Goal: Contribute content: Add original content to the website for others to see

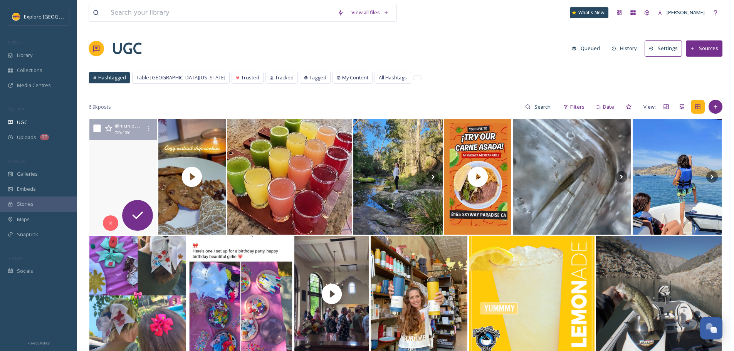
click at [118, 196] on video "Fun in the sun🤪\a\a#flyfishnorcal #flyfishing #featherriver #redington #redingt…" at bounding box center [122, 177] width 69 height 116
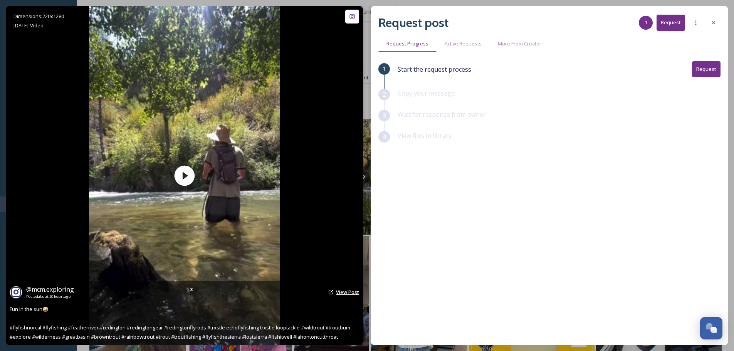
click at [341, 291] on span "View Post" at bounding box center [347, 292] width 23 height 7
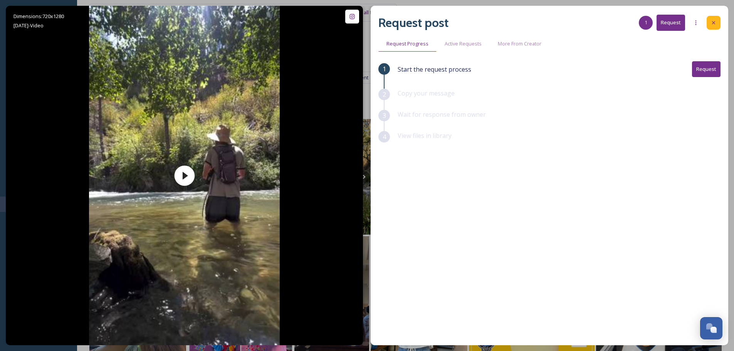
click at [710, 22] on div at bounding box center [714, 23] width 14 height 14
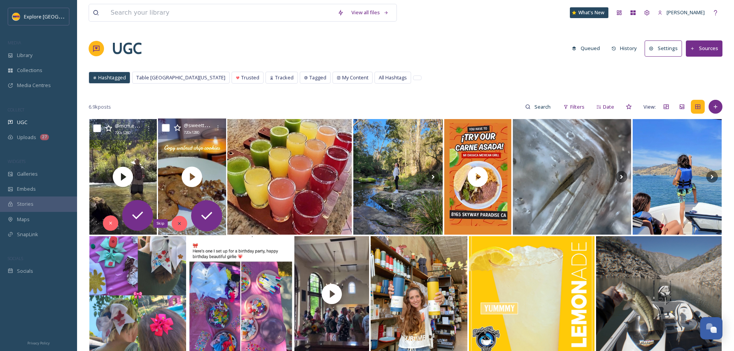
click at [181, 219] on div "Skip" at bounding box center [179, 223] width 15 height 15
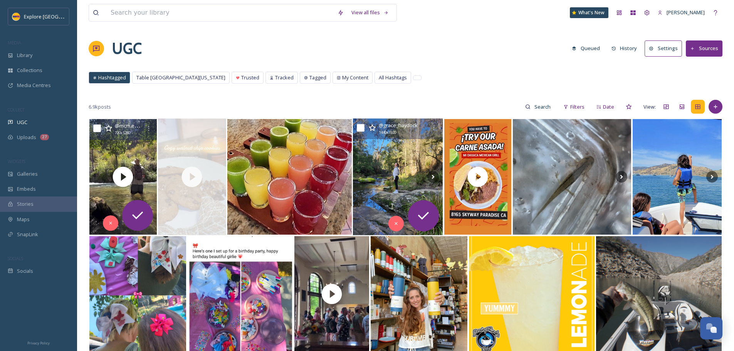
click at [401, 183] on img at bounding box center [398, 177] width 90 height 117
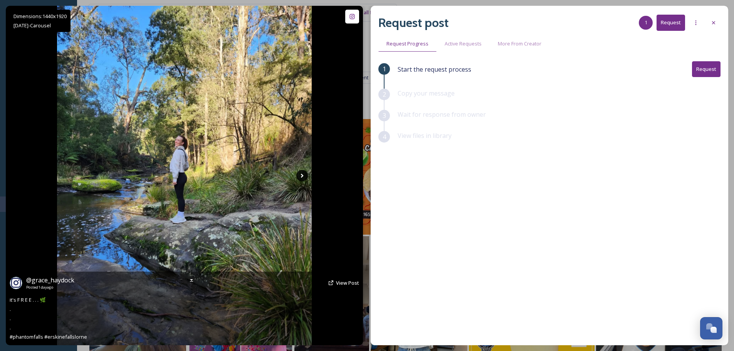
click at [300, 173] on icon at bounding box center [302, 176] width 12 height 12
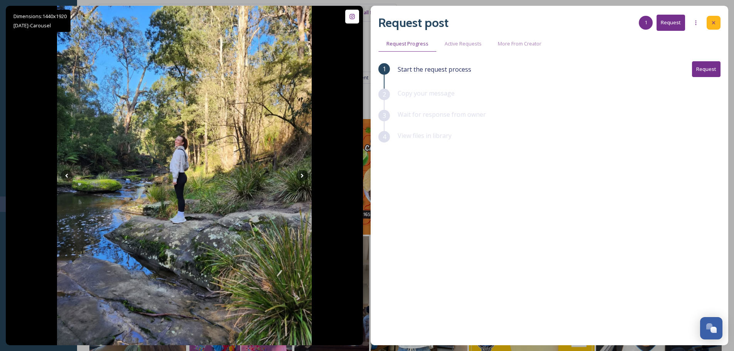
click at [716, 21] on icon at bounding box center [714, 23] width 6 height 6
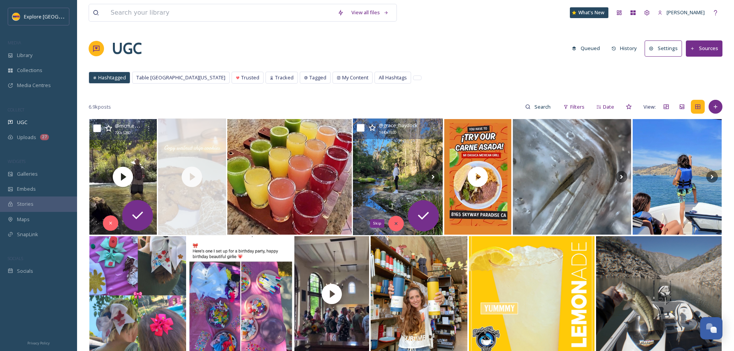
click at [390, 220] on div "Skip" at bounding box center [396, 223] width 15 height 15
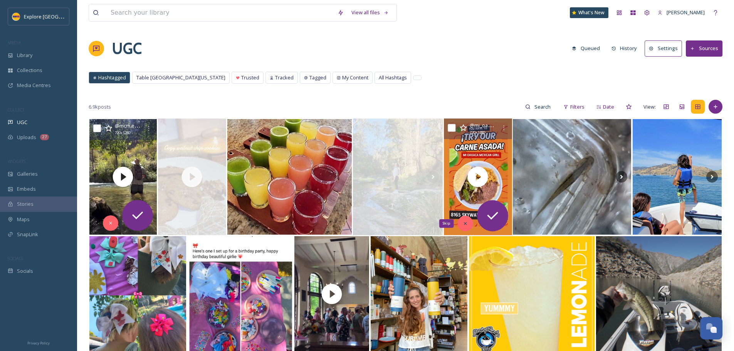
click at [465, 225] on icon at bounding box center [465, 223] width 5 height 5
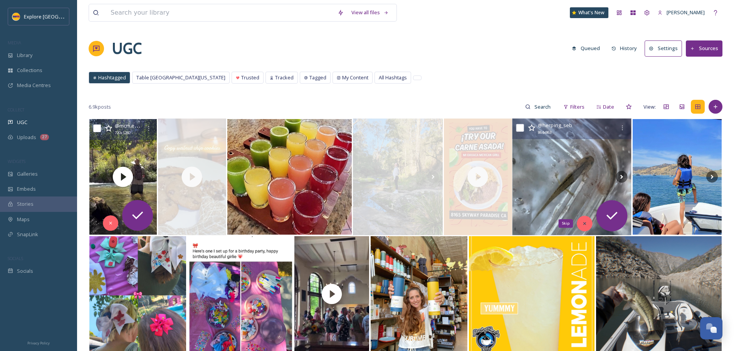
click at [585, 220] on div "Skip" at bounding box center [584, 223] width 15 height 15
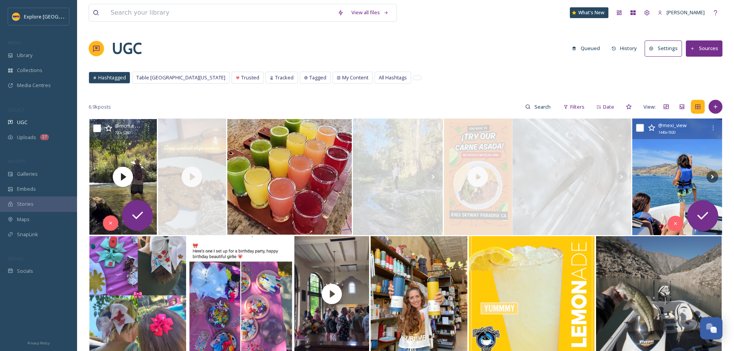
click at [675, 178] on img at bounding box center [678, 177] width 90 height 117
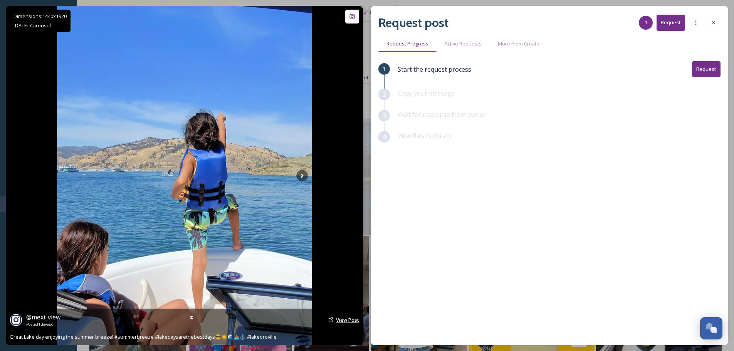
click at [342, 318] on span "View Post" at bounding box center [347, 319] width 23 height 7
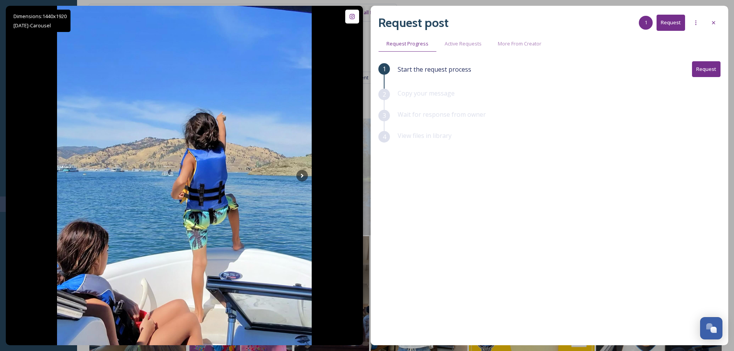
click at [711, 63] on button "Request" at bounding box center [706, 69] width 29 height 16
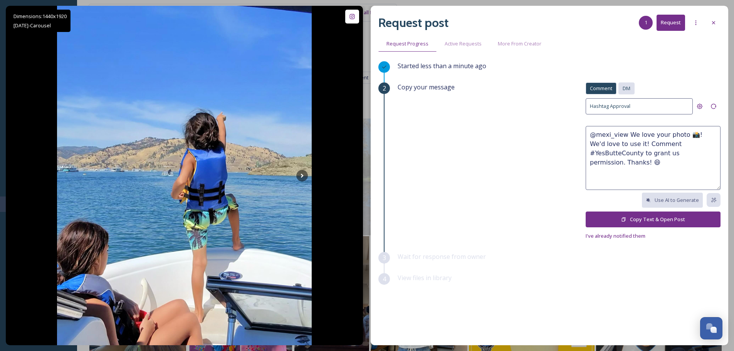
click at [625, 87] on span "DM" at bounding box center [627, 88] width 8 height 7
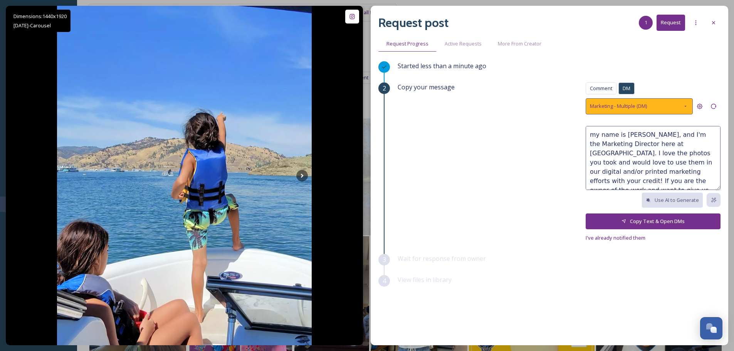
click at [671, 105] on div "Marketing - Multiple (DM)" at bounding box center [639, 106] width 107 height 16
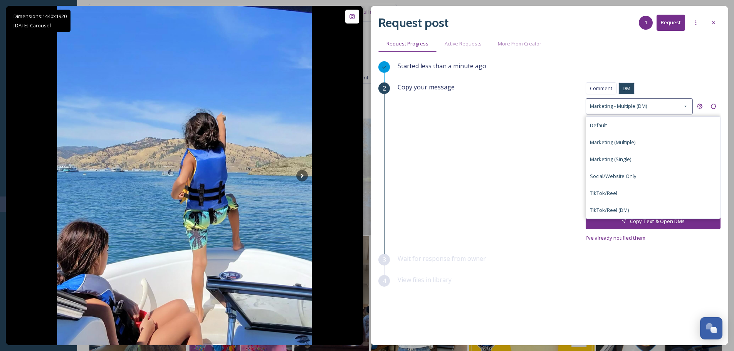
click at [666, 73] on div "Started less than a minute ago" at bounding box center [559, 71] width 323 height 21
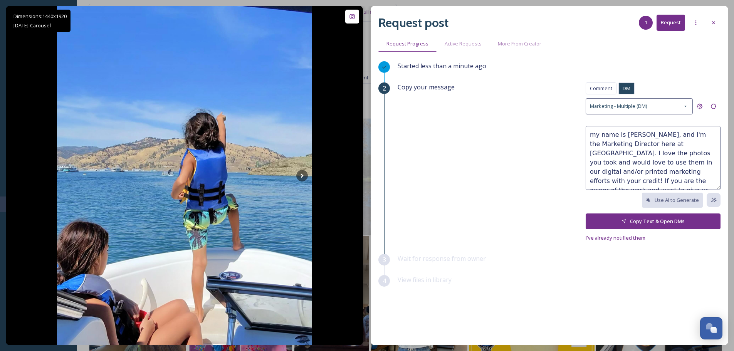
click at [670, 221] on button "Copy Text & Open DMs" at bounding box center [653, 222] width 135 height 16
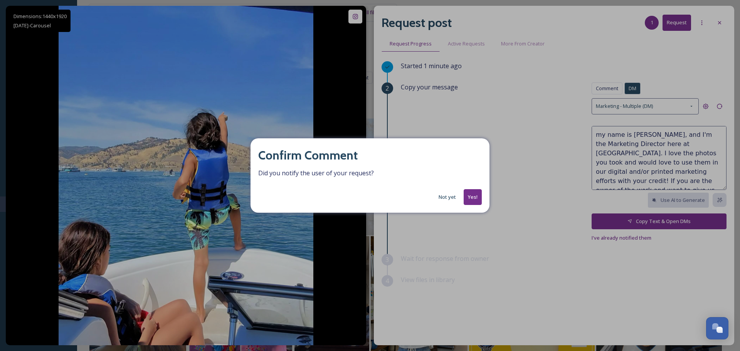
click at [471, 197] on button "Yes!" at bounding box center [473, 197] width 18 height 16
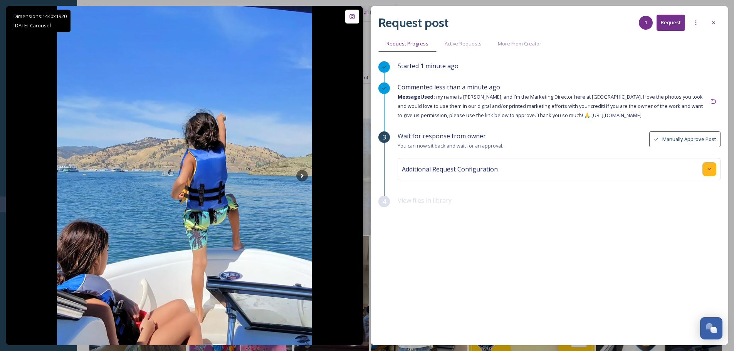
click at [710, 163] on div at bounding box center [710, 169] width 14 height 14
click at [448, 197] on input at bounding box center [446, 200] width 85 height 17
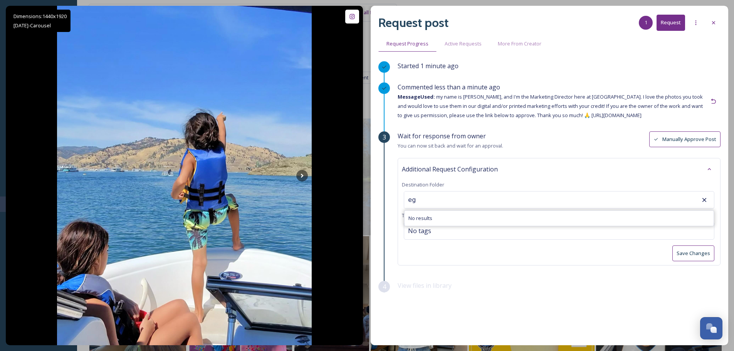
type input "e"
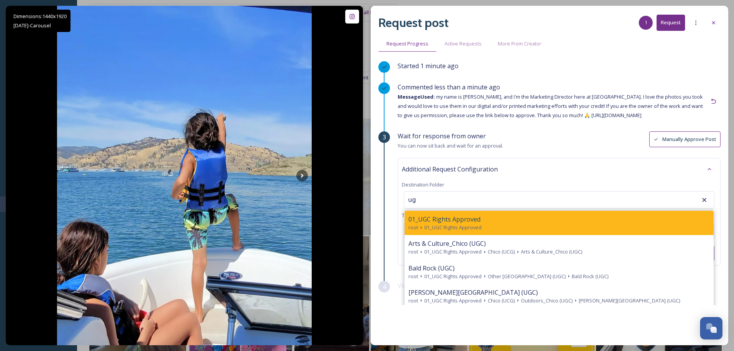
click at [467, 218] on span "01_UGC Rights Approved" at bounding box center [445, 219] width 72 height 9
type input "01_UGC Rights Approved"
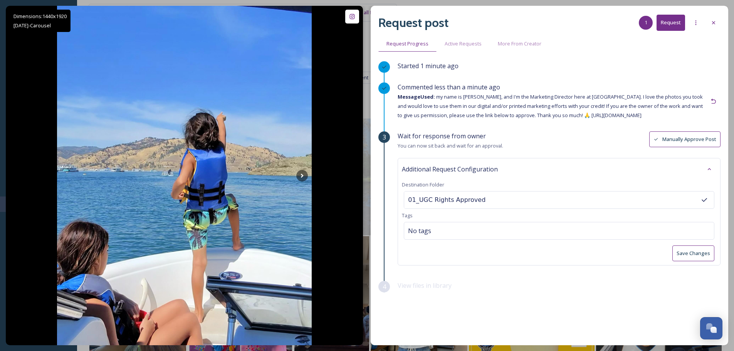
click at [686, 250] on button "Save Changes" at bounding box center [694, 254] width 42 height 16
click at [539, 204] on div "01_UGC Rights Approved" at bounding box center [559, 200] width 311 height 18
click at [450, 200] on input "01_UGC Rights Approved" at bounding box center [446, 200] width 85 height 17
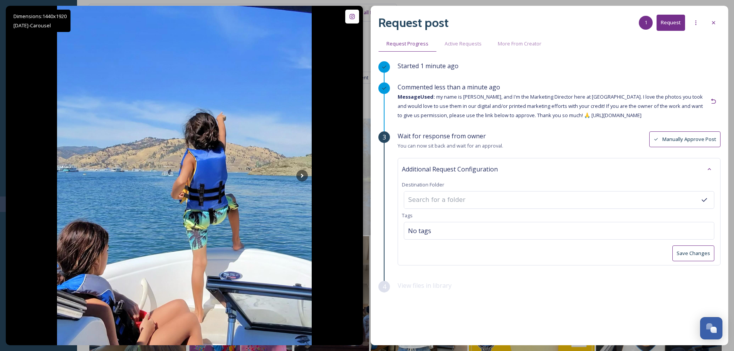
click at [698, 249] on button "Save Changes" at bounding box center [694, 254] width 42 height 16
click at [711, 27] on div at bounding box center [714, 23] width 14 height 14
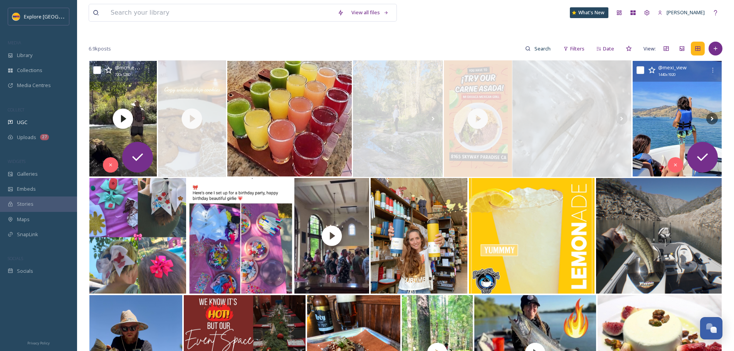
scroll to position [77, 0]
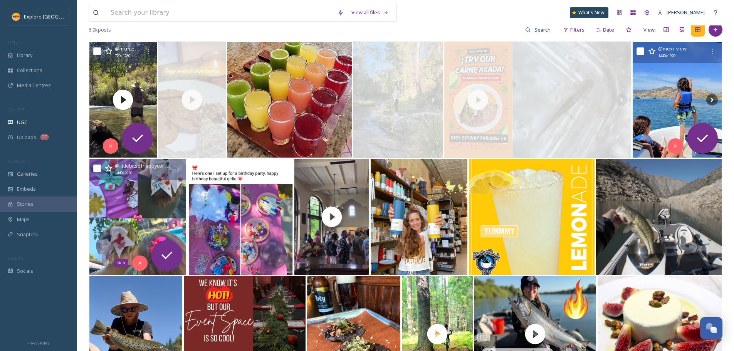
drag, startPoint x: 142, startPoint y: 262, endPoint x: 209, endPoint y: 255, distance: 67.8
click at [143, 261] on div "Skip" at bounding box center [139, 263] width 15 height 15
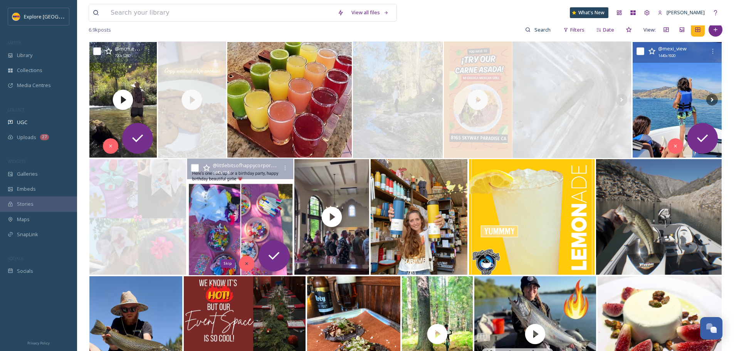
click at [246, 264] on icon at bounding box center [246, 263] width 5 height 5
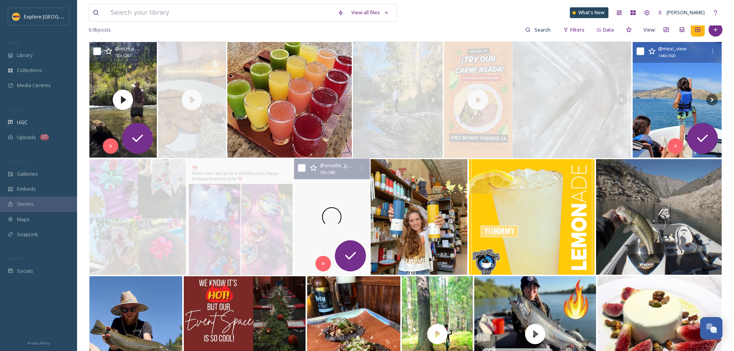
click at [351, 199] on div at bounding box center [332, 217] width 76 height 117
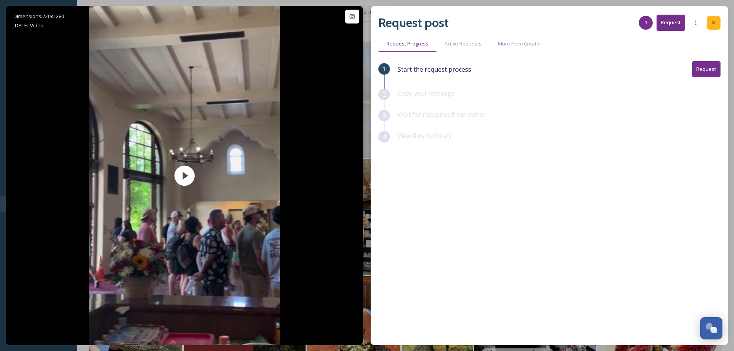
click at [710, 24] on div at bounding box center [714, 23] width 14 height 14
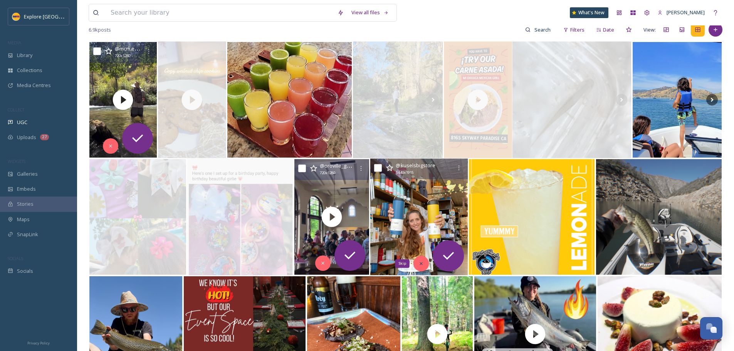
click at [419, 264] on icon at bounding box center [421, 263] width 5 height 5
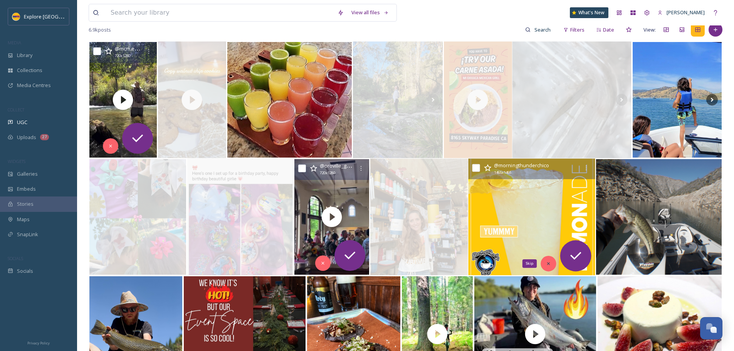
click at [545, 264] on div "Skip" at bounding box center [548, 263] width 15 height 15
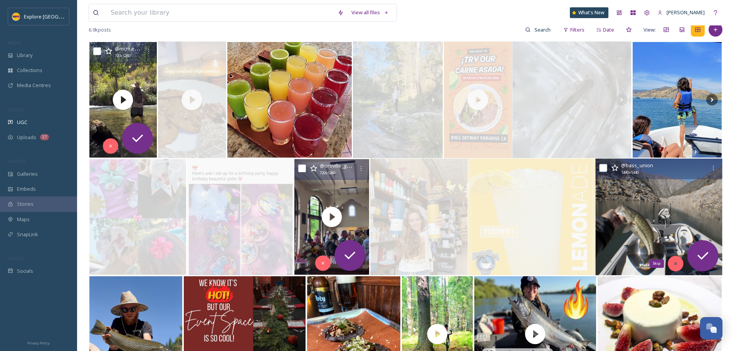
click at [673, 262] on icon at bounding box center [675, 263] width 5 height 5
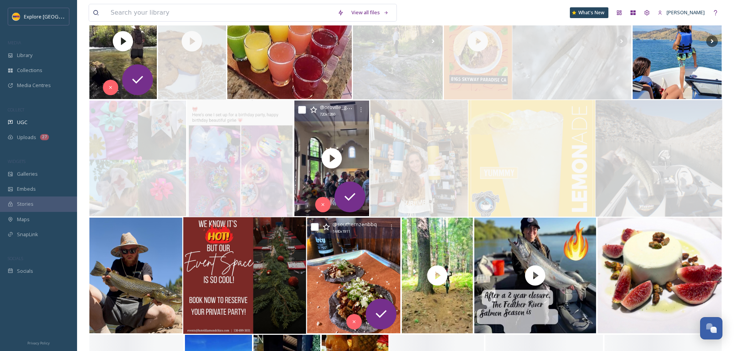
scroll to position [154, 0]
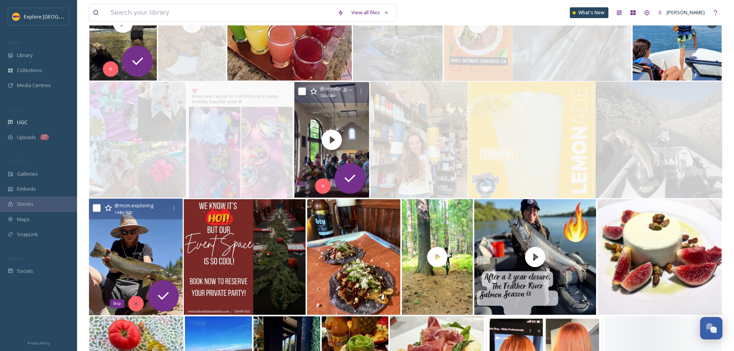
click at [136, 306] on icon at bounding box center [135, 303] width 5 height 5
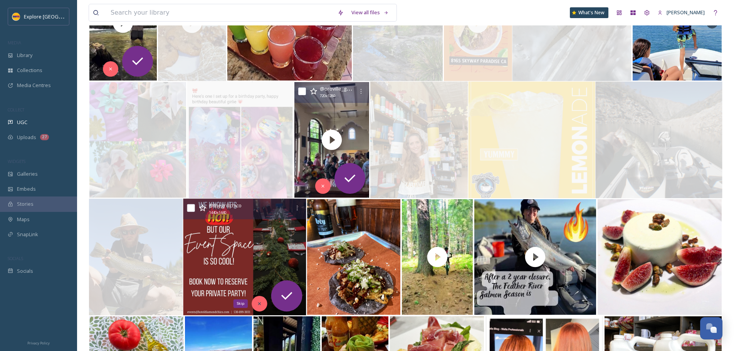
click at [254, 300] on div "Skip" at bounding box center [259, 303] width 15 height 15
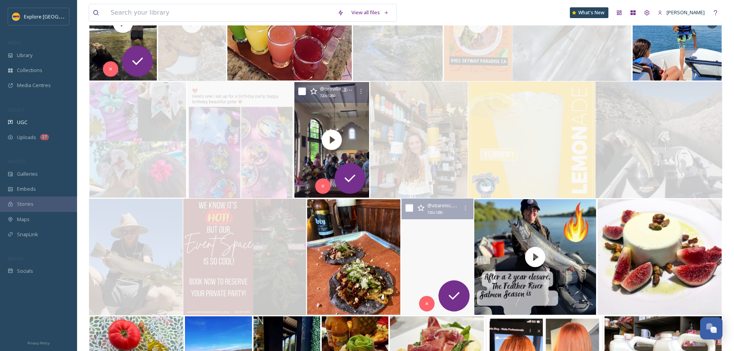
click at [417, 279] on video "Nice biking weather. \aWelcome back xtinejay ! It’s been a while. 😂\a.\a.\a#bab…" at bounding box center [438, 257] width 72 height 117
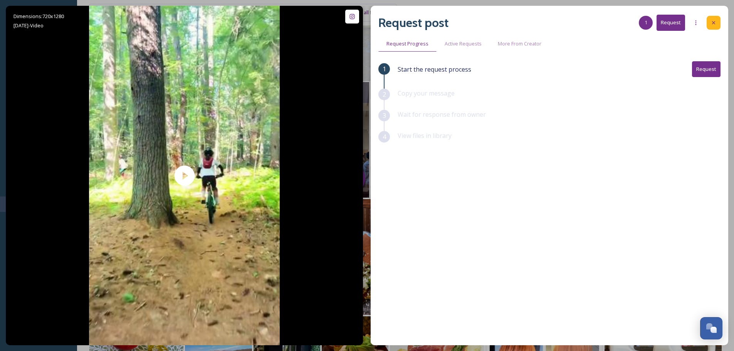
click at [715, 24] on icon at bounding box center [714, 23] width 6 height 6
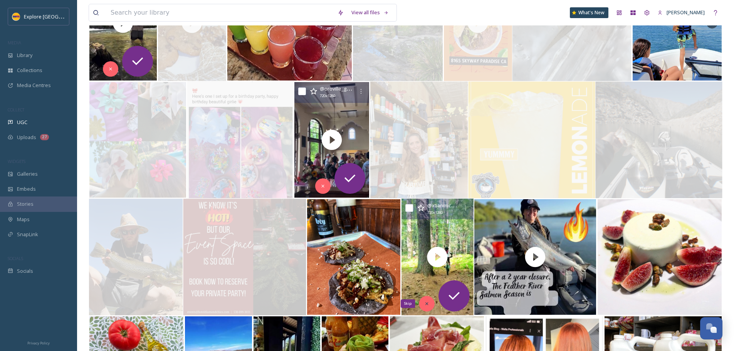
click at [422, 304] on div "Skip" at bounding box center [426, 303] width 15 height 15
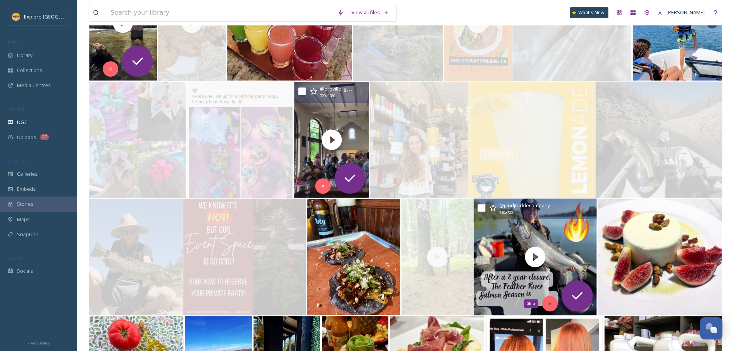
click at [550, 304] on icon at bounding box center [550, 304] width 3 height 3
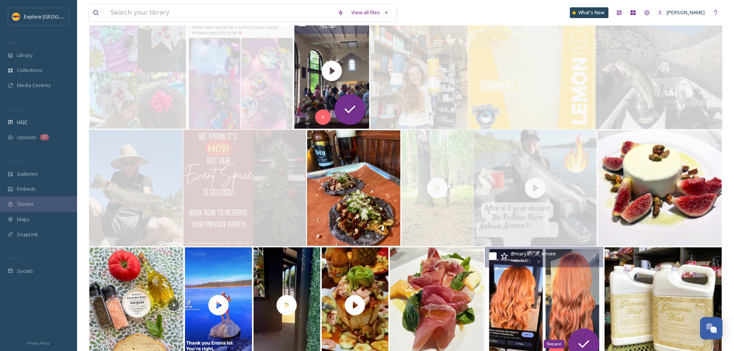
scroll to position [308, 0]
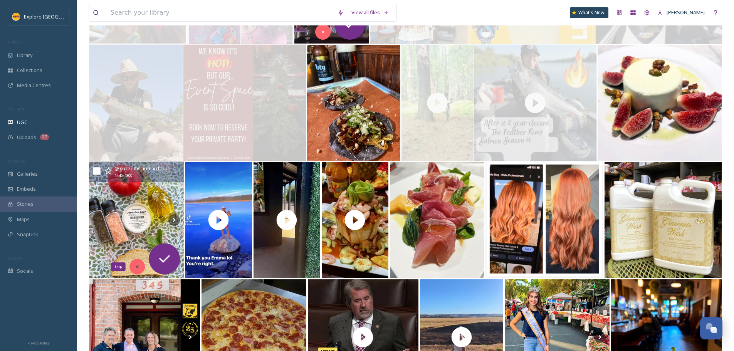
click at [134, 267] on div "Skip" at bounding box center [137, 266] width 15 height 15
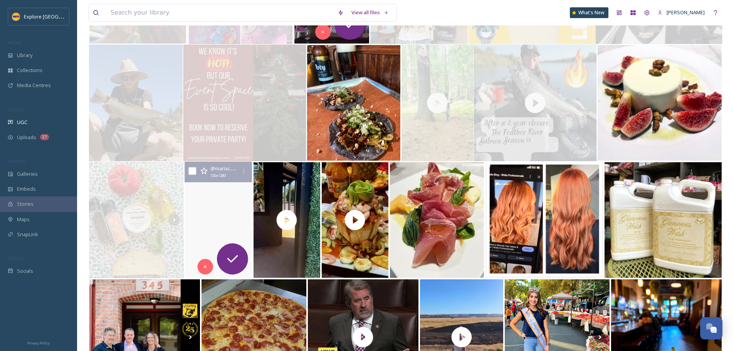
click at [203, 247] on video "#lakeoroville" at bounding box center [218, 220] width 70 height 117
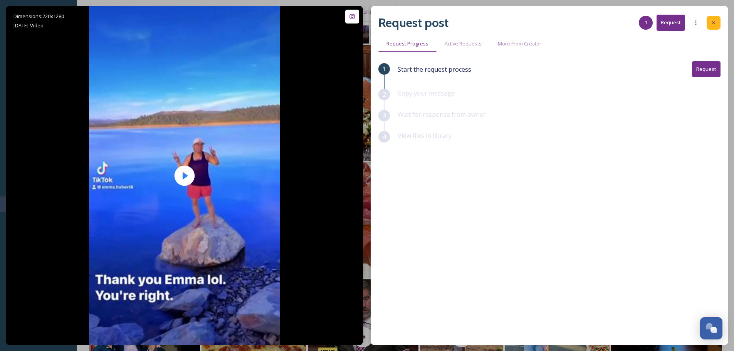
click at [713, 25] on icon at bounding box center [714, 23] width 6 height 6
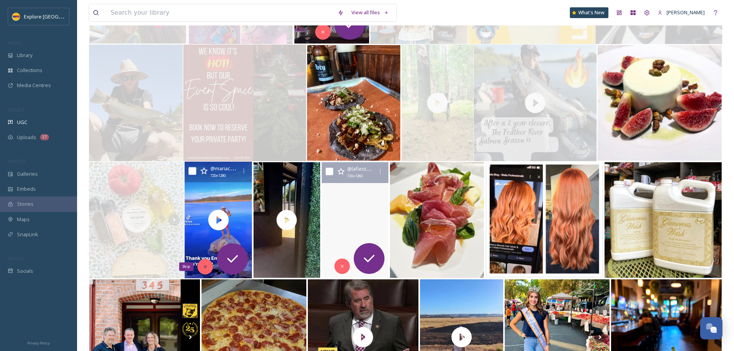
click at [203, 267] on icon at bounding box center [205, 266] width 5 height 5
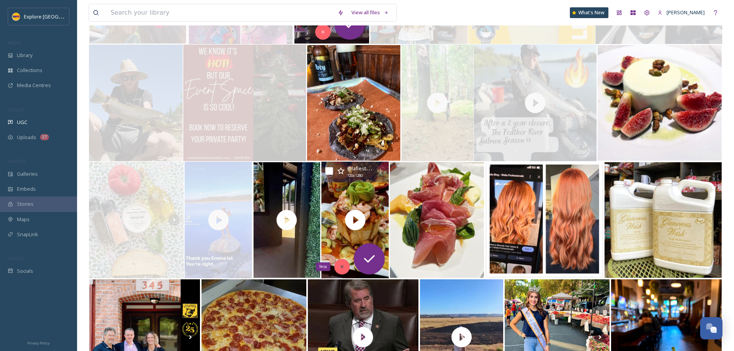
click at [343, 264] on div "Skip" at bounding box center [341, 266] width 15 height 15
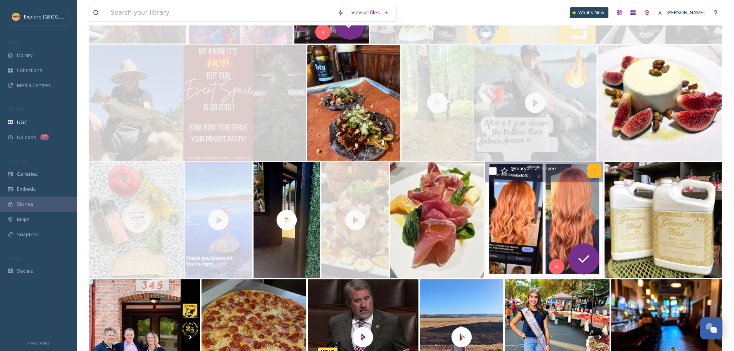
click at [596, 174] on icon at bounding box center [595, 171] width 6 height 6
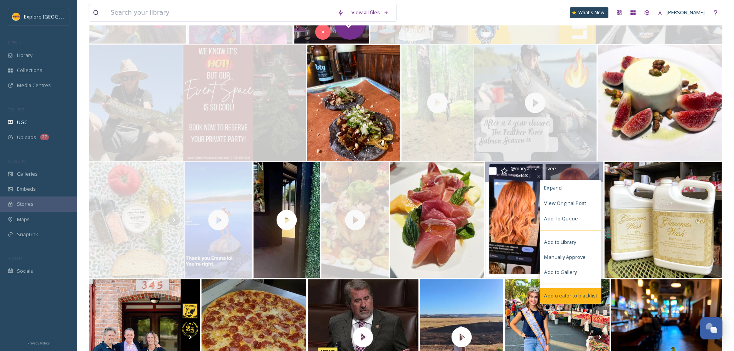
click at [572, 298] on span "Add creator to blacklist" at bounding box center [571, 295] width 53 height 7
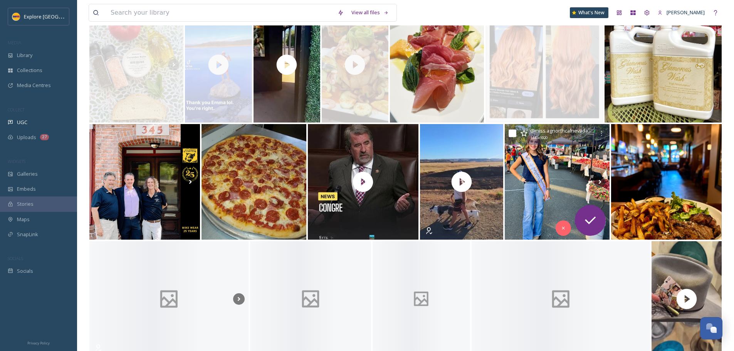
scroll to position [540, 0]
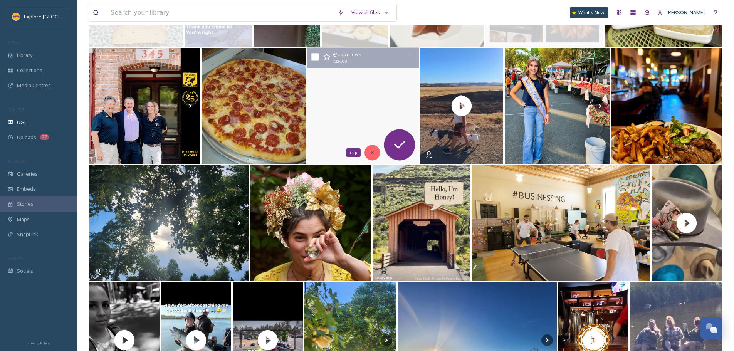
click at [370, 151] on icon at bounding box center [372, 152] width 5 height 5
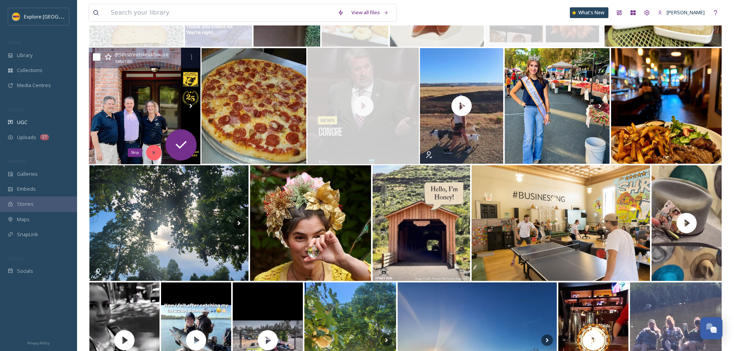
click at [154, 153] on icon at bounding box center [154, 152] width 3 height 3
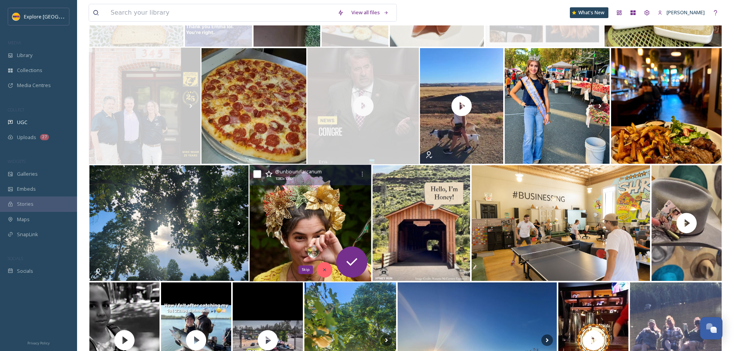
click at [327, 271] on icon at bounding box center [324, 269] width 5 height 5
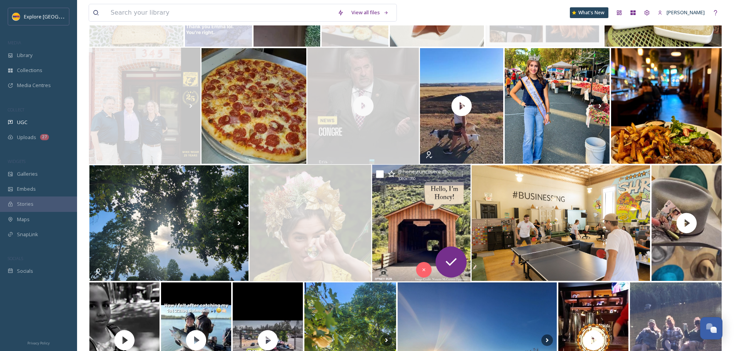
click at [419, 233] on img at bounding box center [421, 223] width 99 height 117
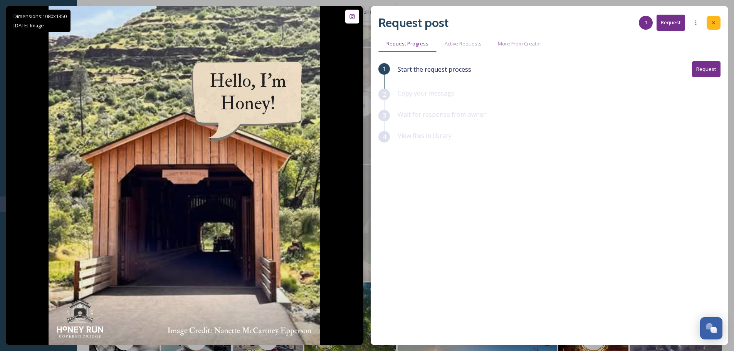
click at [715, 21] on icon at bounding box center [714, 23] width 6 height 6
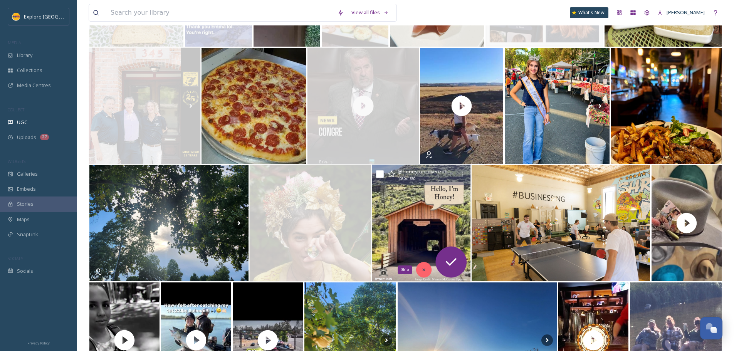
click at [424, 271] on icon at bounding box center [423, 269] width 5 height 5
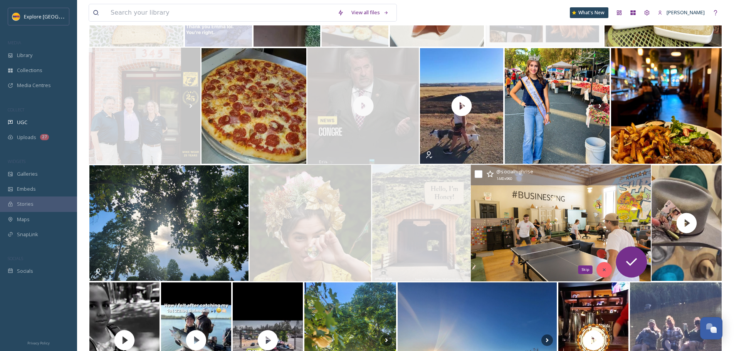
click at [601, 270] on div "Skip" at bounding box center [604, 269] width 15 height 15
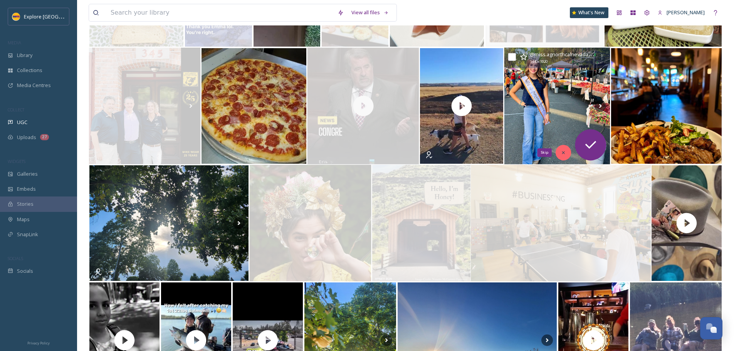
click at [557, 153] on div "Skip" at bounding box center [563, 152] width 15 height 15
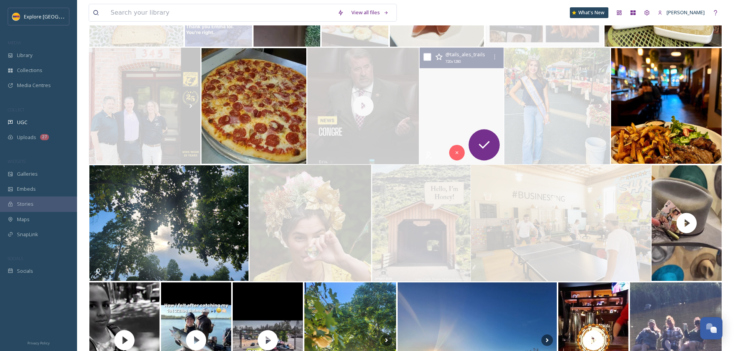
scroll to position [617, 0]
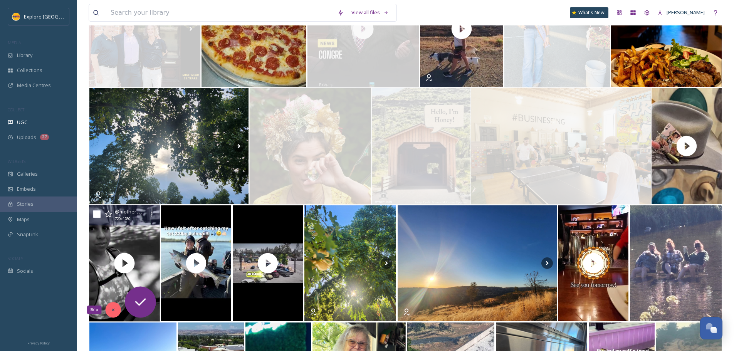
click at [114, 311] on icon at bounding box center [113, 309] width 5 height 5
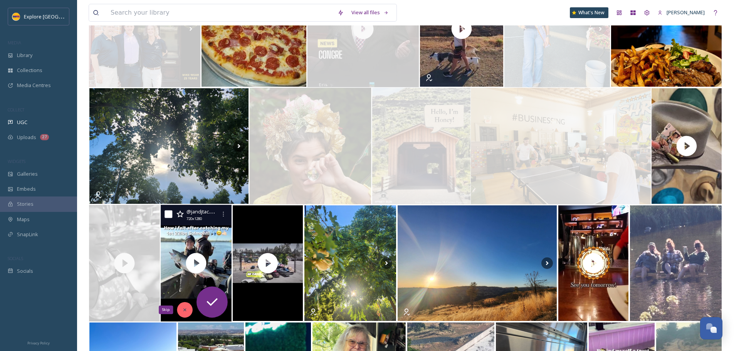
click at [187, 309] on icon at bounding box center [184, 309] width 5 height 5
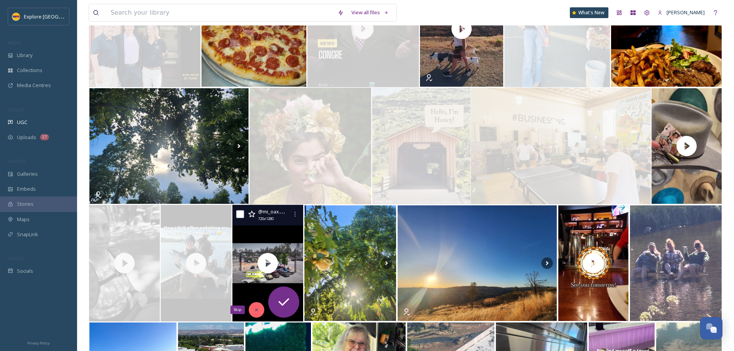
click at [258, 311] on icon at bounding box center [256, 309] width 5 height 5
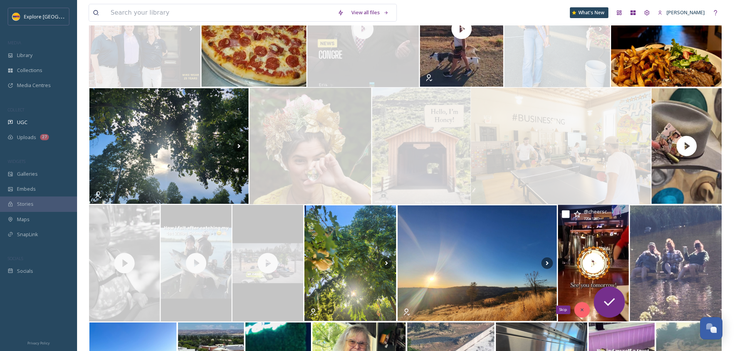
click at [583, 309] on icon at bounding box center [582, 310] width 3 height 3
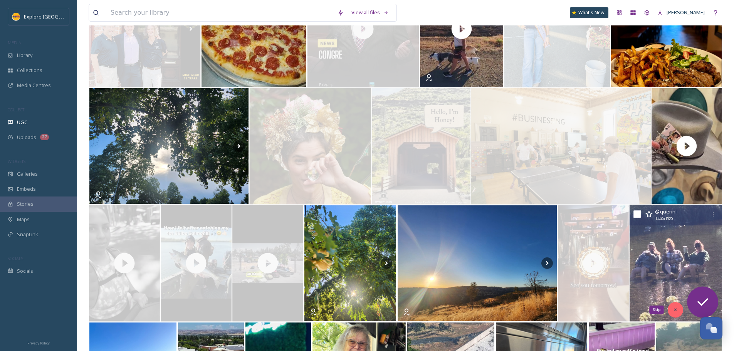
click at [674, 310] on icon at bounding box center [675, 309] width 5 height 5
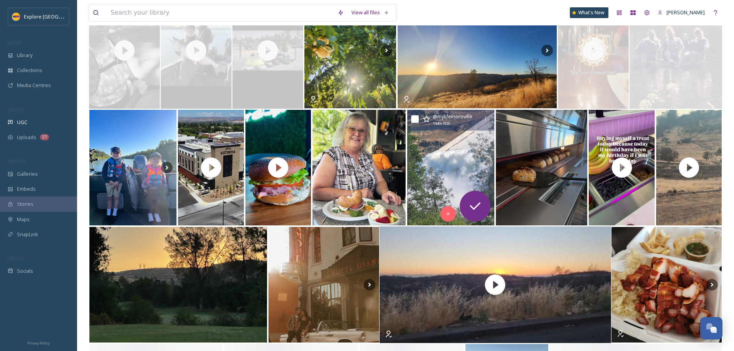
scroll to position [848, 0]
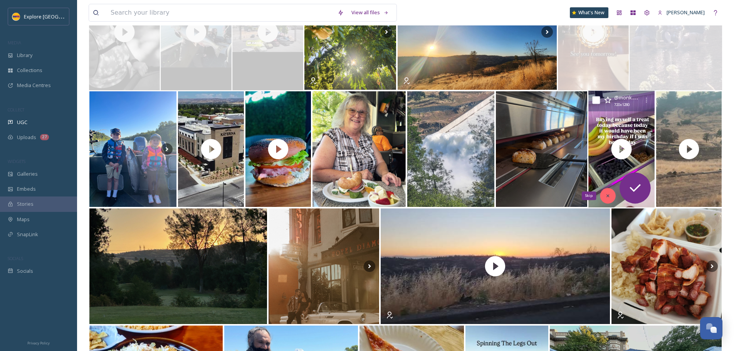
click at [604, 193] on div "Skip" at bounding box center [608, 195] width 15 height 15
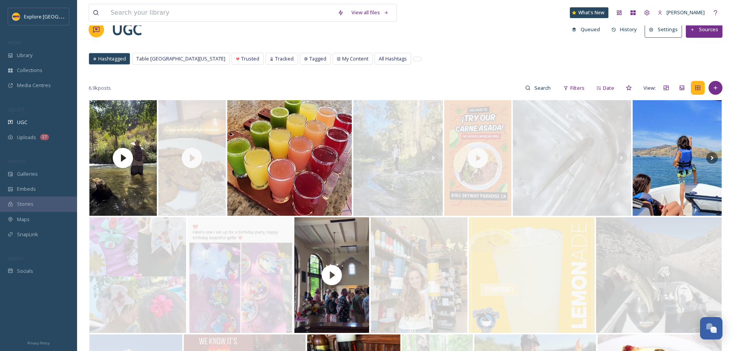
scroll to position [0, 0]
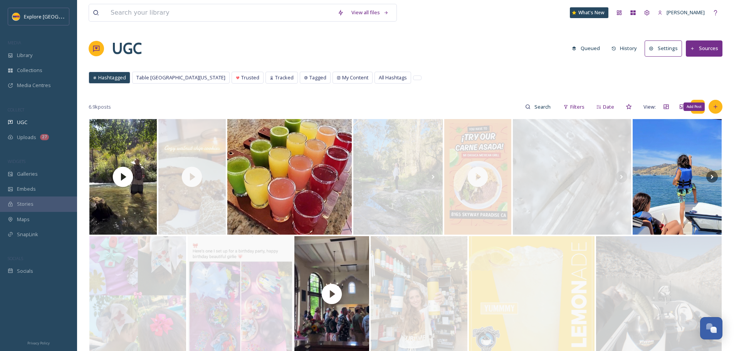
click at [717, 108] on icon at bounding box center [716, 107] width 6 height 6
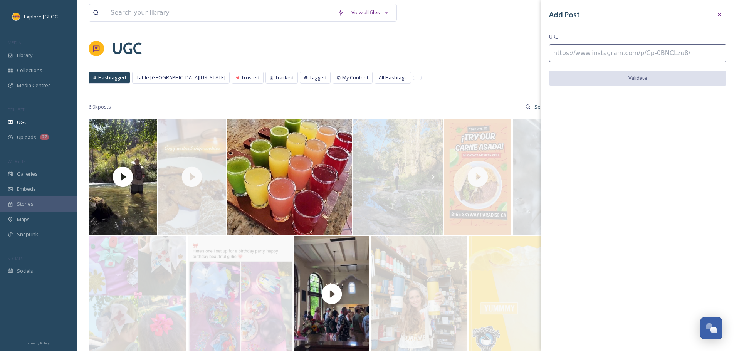
click at [606, 54] on input at bounding box center [637, 53] width 177 height 18
paste input "[URL][DOMAIN_NAME]"
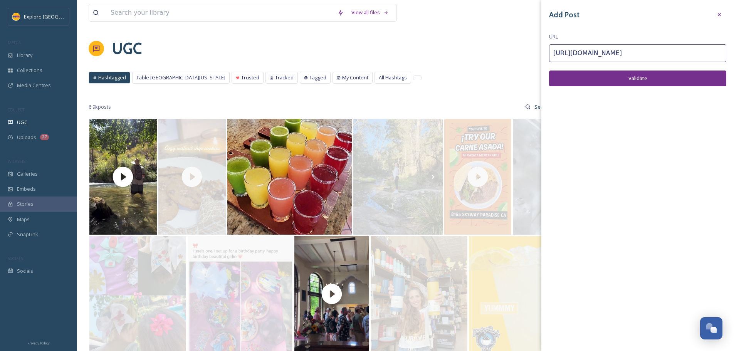
type input "[URL][DOMAIN_NAME]"
click at [588, 86] on button "Validate" at bounding box center [637, 79] width 177 height 16
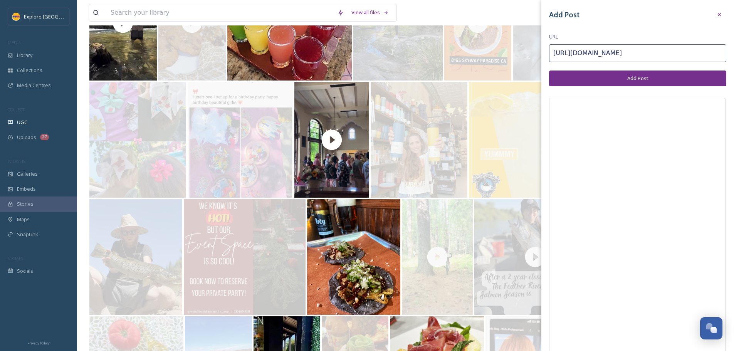
click at [640, 72] on button "Add Post" at bounding box center [637, 79] width 177 height 16
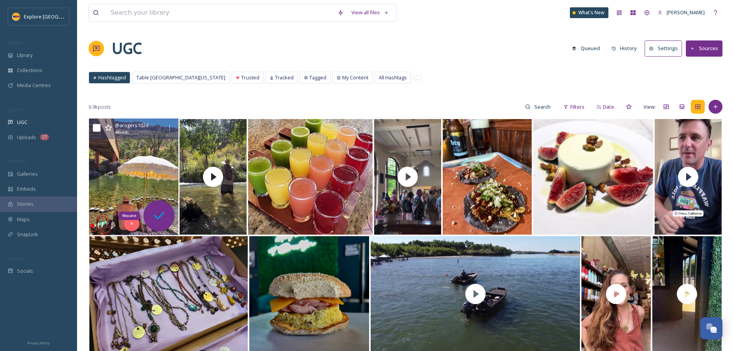
click at [158, 211] on icon at bounding box center [158, 215] width 15 height 15
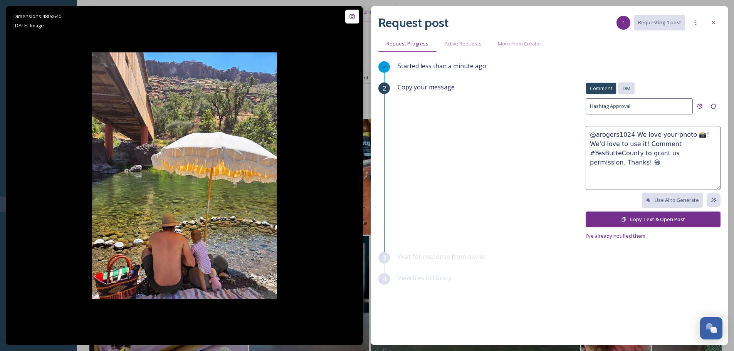
click at [630, 85] on span "DM" at bounding box center [627, 88] width 8 height 7
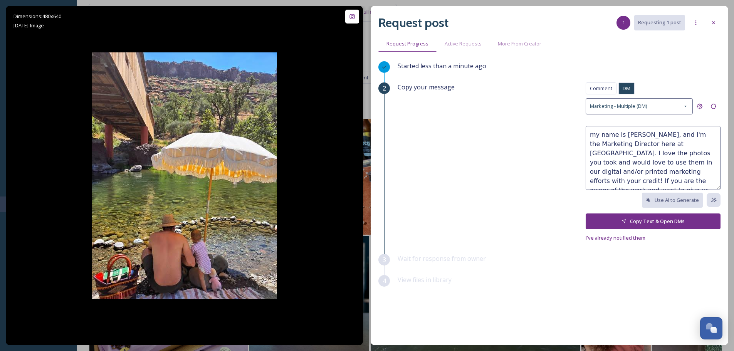
click at [673, 217] on button "Copy Text & Open DMs" at bounding box center [653, 222] width 135 height 16
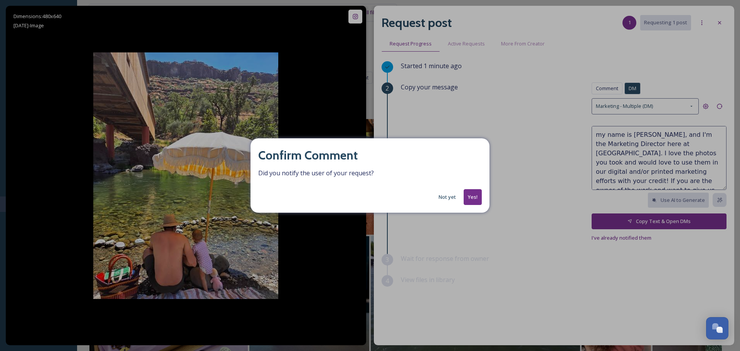
click at [474, 200] on button "Yes!" at bounding box center [473, 197] width 18 height 16
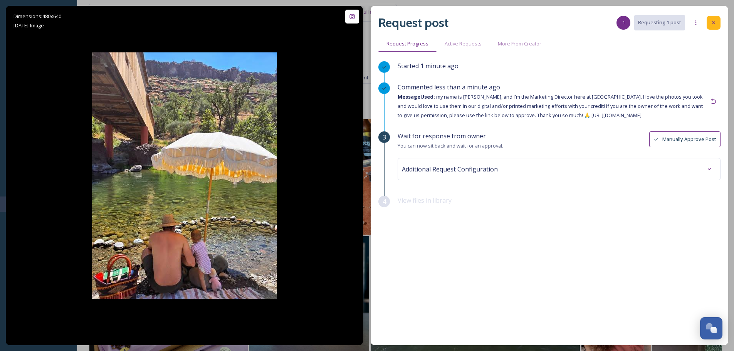
click at [718, 20] on div at bounding box center [714, 23] width 14 height 14
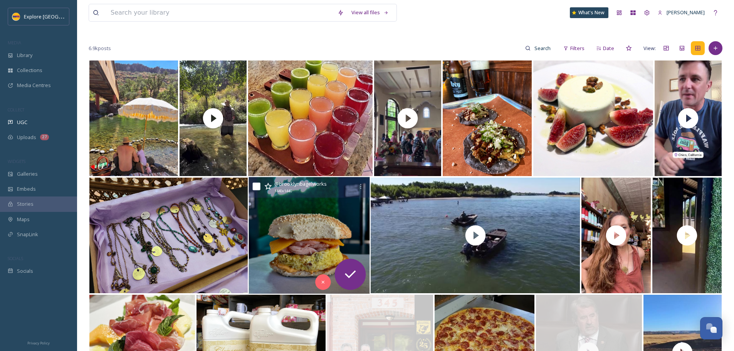
scroll to position [77, 0]
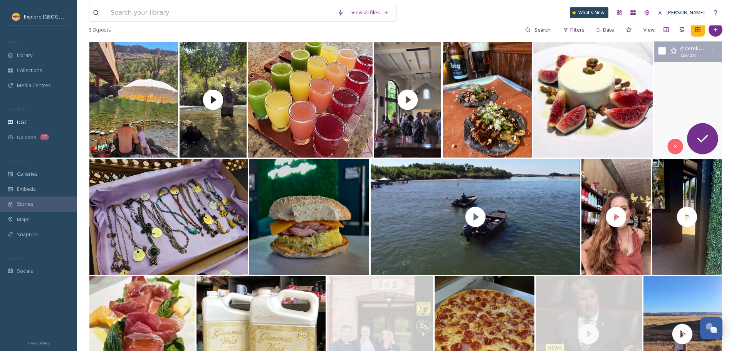
click at [680, 100] on video "A HUGE special guest on the livingdirectors tonight. Here’s a sneak peak ⬆️\a\a…" at bounding box center [688, 100] width 70 height 117
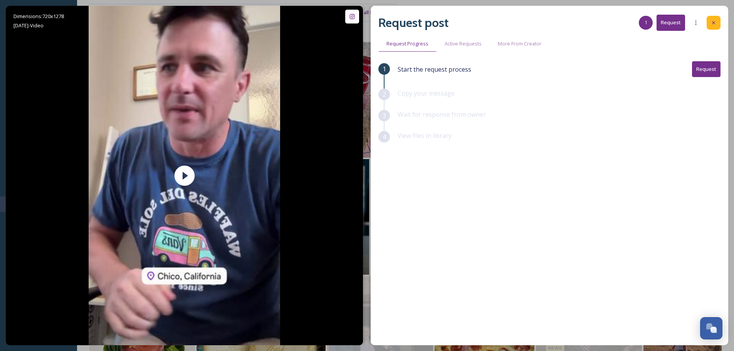
click at [711, 19] on div at bounding box center [714, 23] width 14 height 14
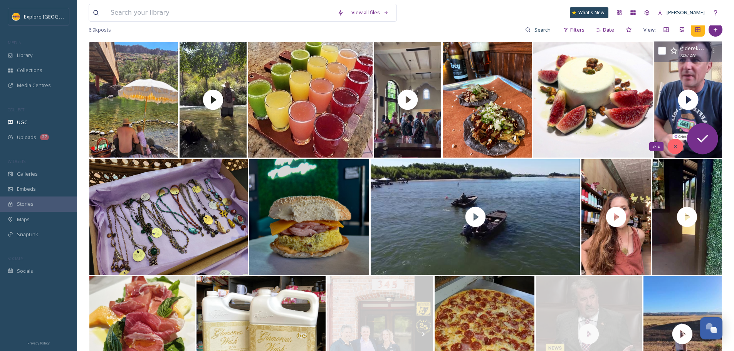
click at [672, 149] on div "Skip" at bounding box center [675, 146] width 15 height 15
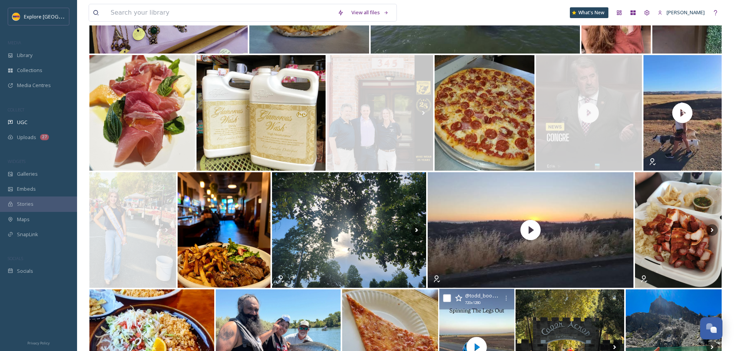
scroll to position [385, 0]
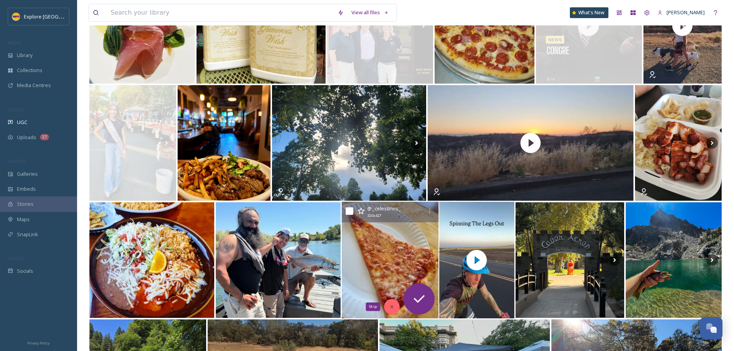
click at [390, 306] on icon at bounding box center [391, 306] width 5 height 5
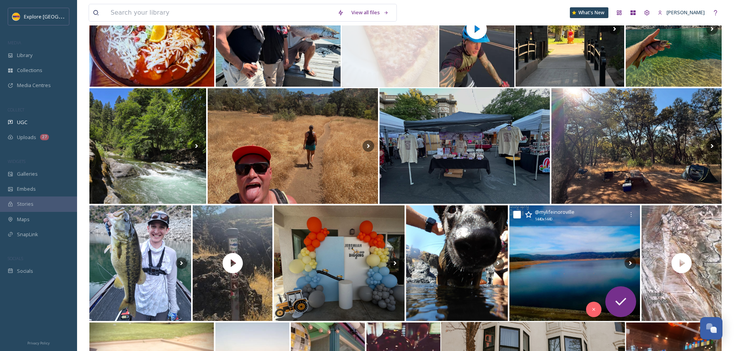
scroll to position [771, 0]
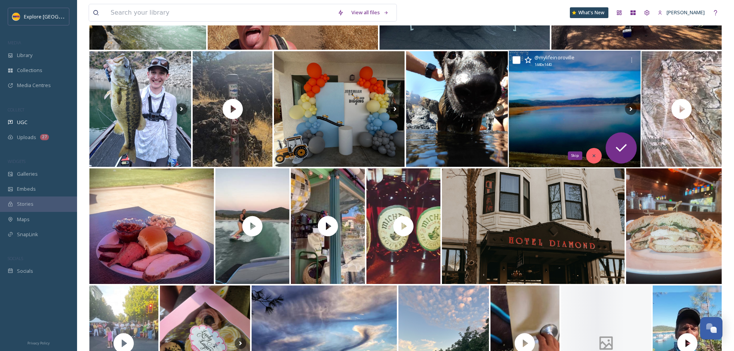
click at [594, 154] on icon at bounding box center [594, 155] width 5 height 5
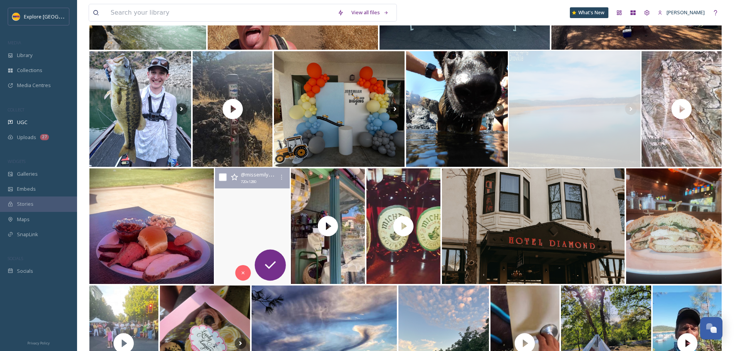
click at [251, 205] on video "This, on a week night, with my family alllll summer longggg >\a🌊💛\a\a#lakeorovi…" at bounding box center [252, 226] width 75 height 117
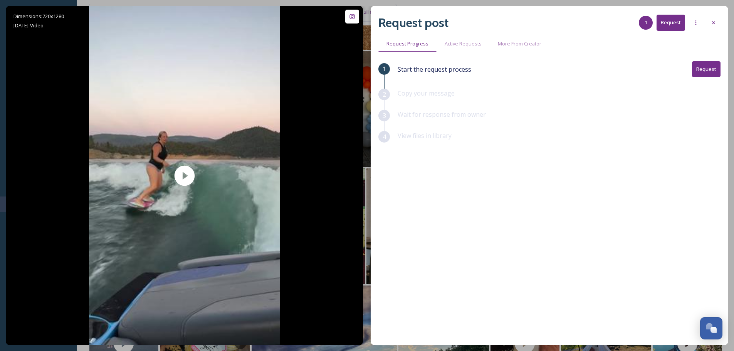
click at [705, 21] on div "Request post 1 Request" at bounding box center [550, 22] width 342 height 19
click at [710, 21] on div at bounding box center [714, 23] width 14 height 14
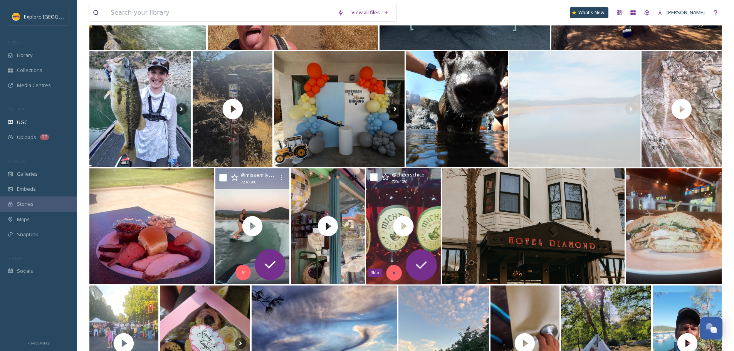
click at [387, 273] on div "Skip" at bounding box center [394, 272] width 15 height 15
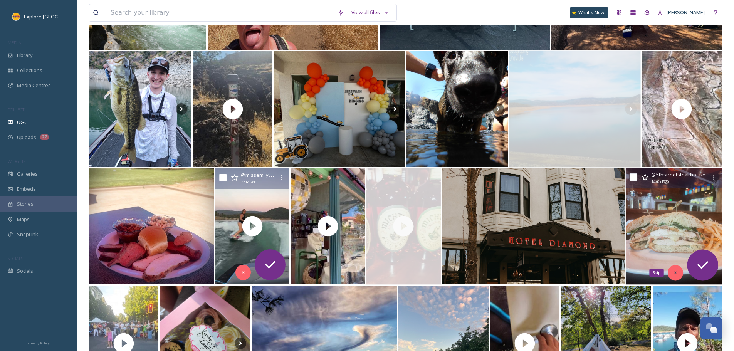
click at [670, 273] on div "Skip" at bounding box center [675, 272] width 15 height 15
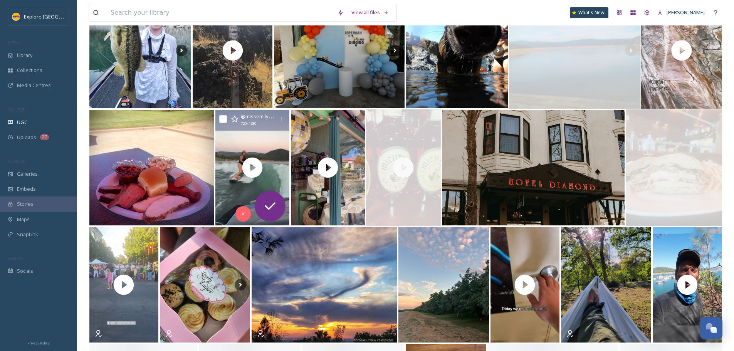
scroll to position [848, 0]
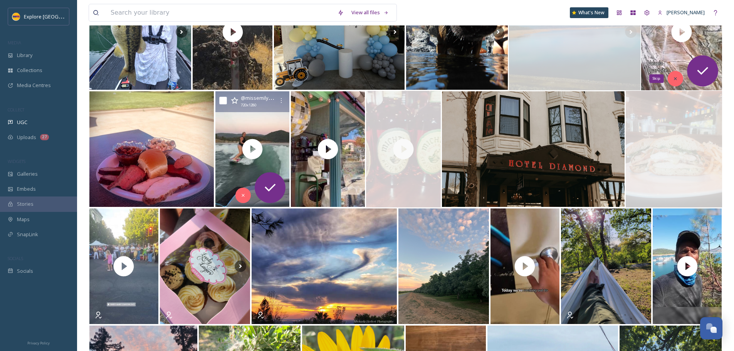
click at [678, 75] on div "Skip" at bounding box center [675, 78] width 15 height 15
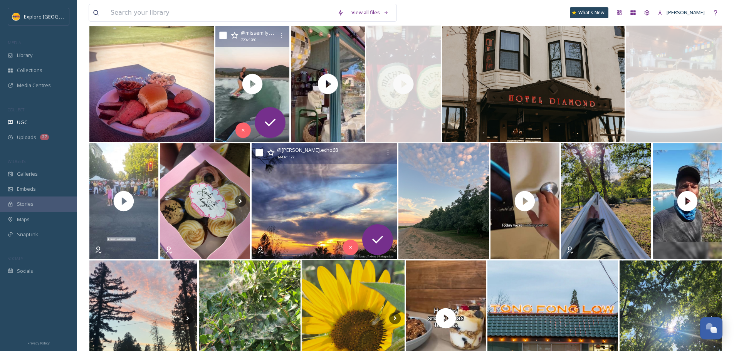
scroll to position [1002, 0]
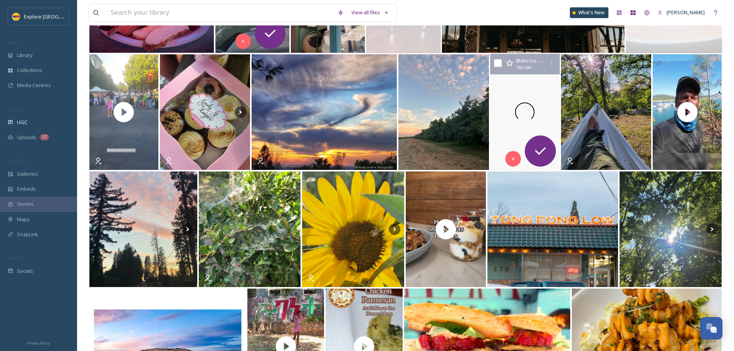
click at [500, 106] on icon at bounding box center [500, 112] width 12 height 12
click at [537, 106] on video "We want what you want—the right product, right away. Stop by the shop for faste…" at bounding box center [525, 112] width 70 height 117
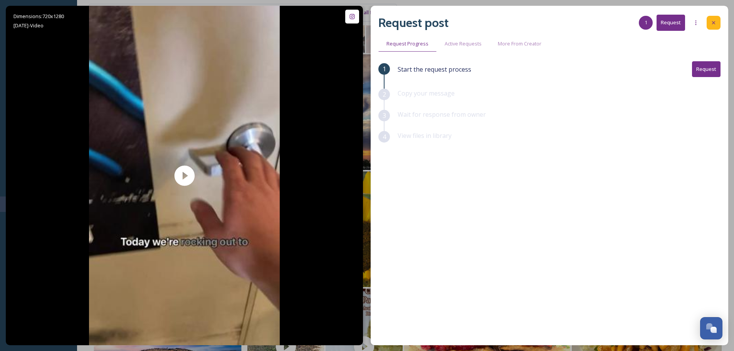
click at [717, 29] on div at bounding box center [714, 23] width 14 height 14
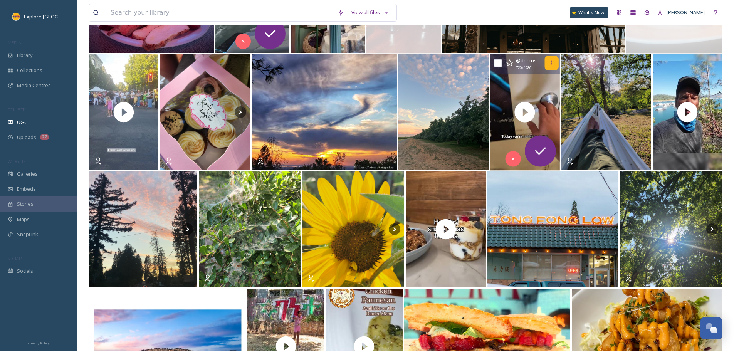
click at [552, 64] on icon at bounding box center [551, 63] width 6 height 6
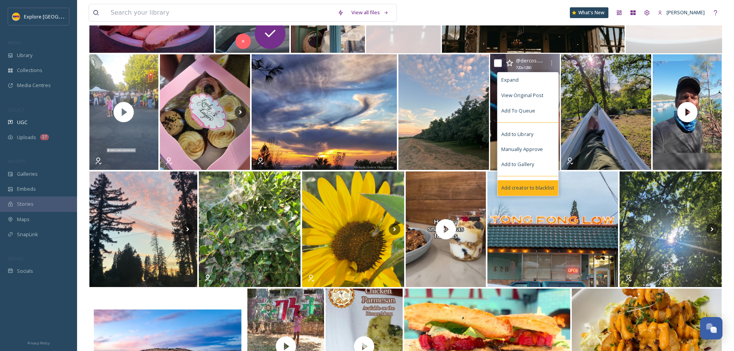
click at [514, 188] on span "Add creator to blacklist" at bounding box center [527, 187] width 53 height 7
